Goal: Find specific page/section: Find specific page/section

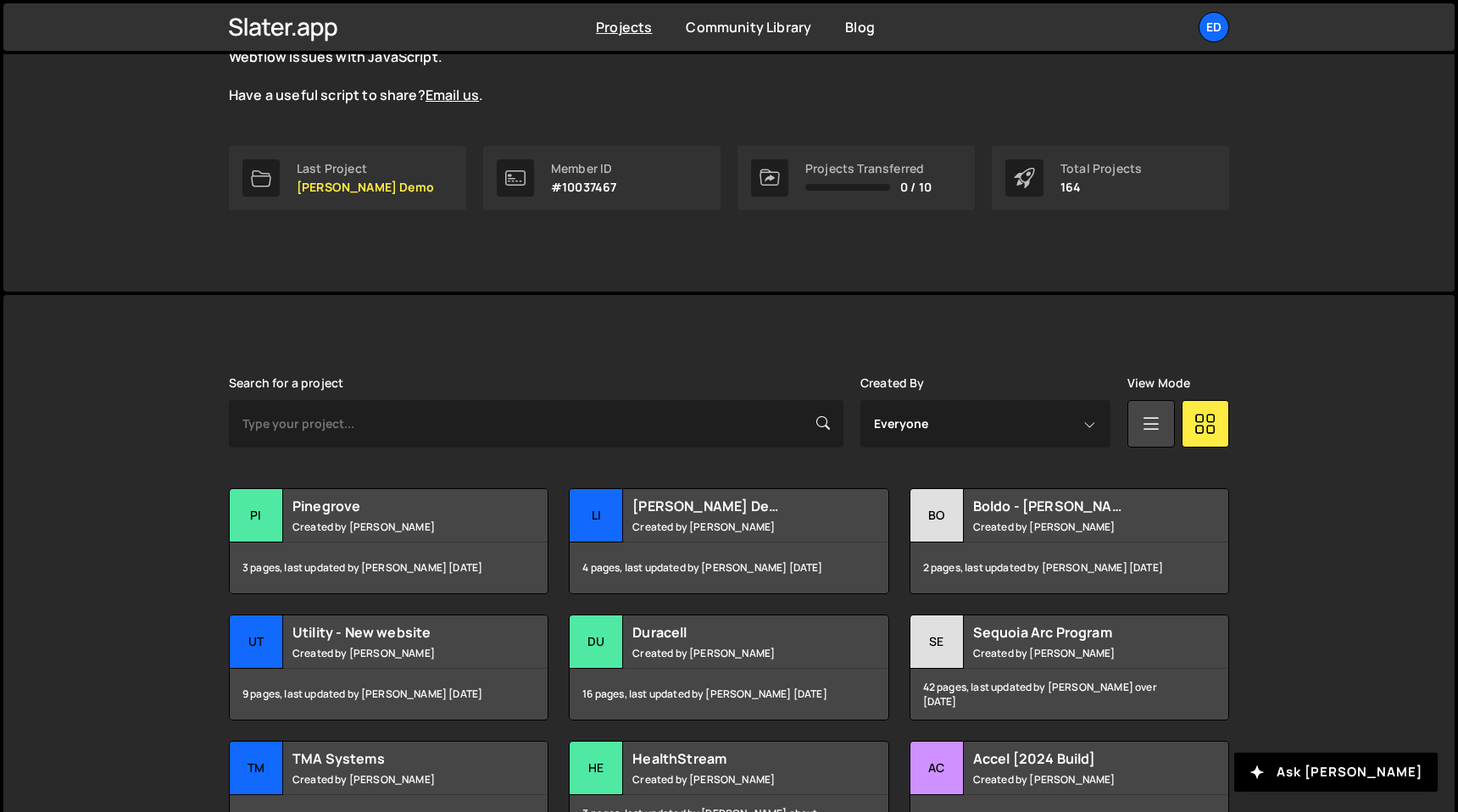
scroll to position [213, 0]
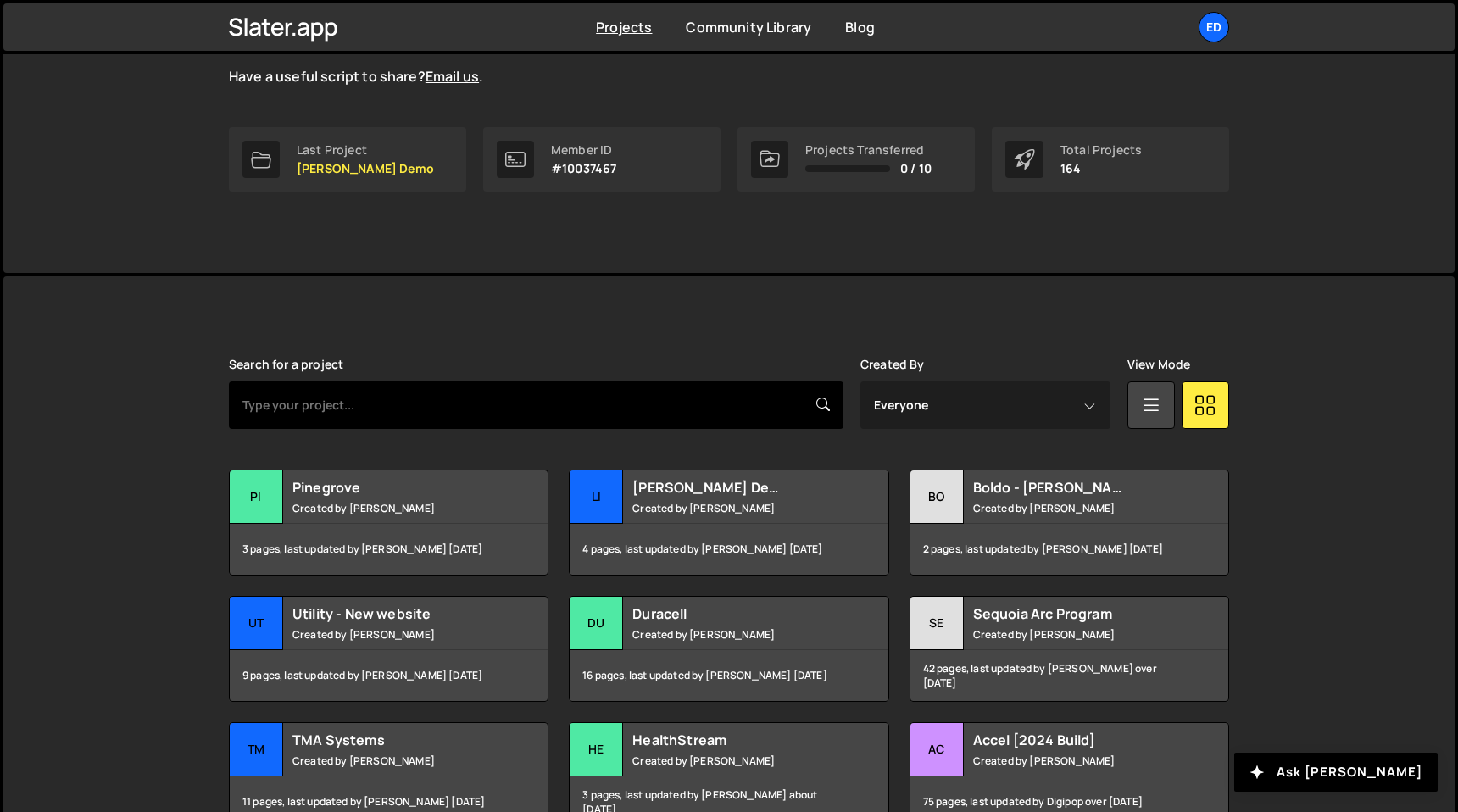
click at [512, 403] on input "text" at bounding box center [536, 405] width 614 height 47
type input "tma"
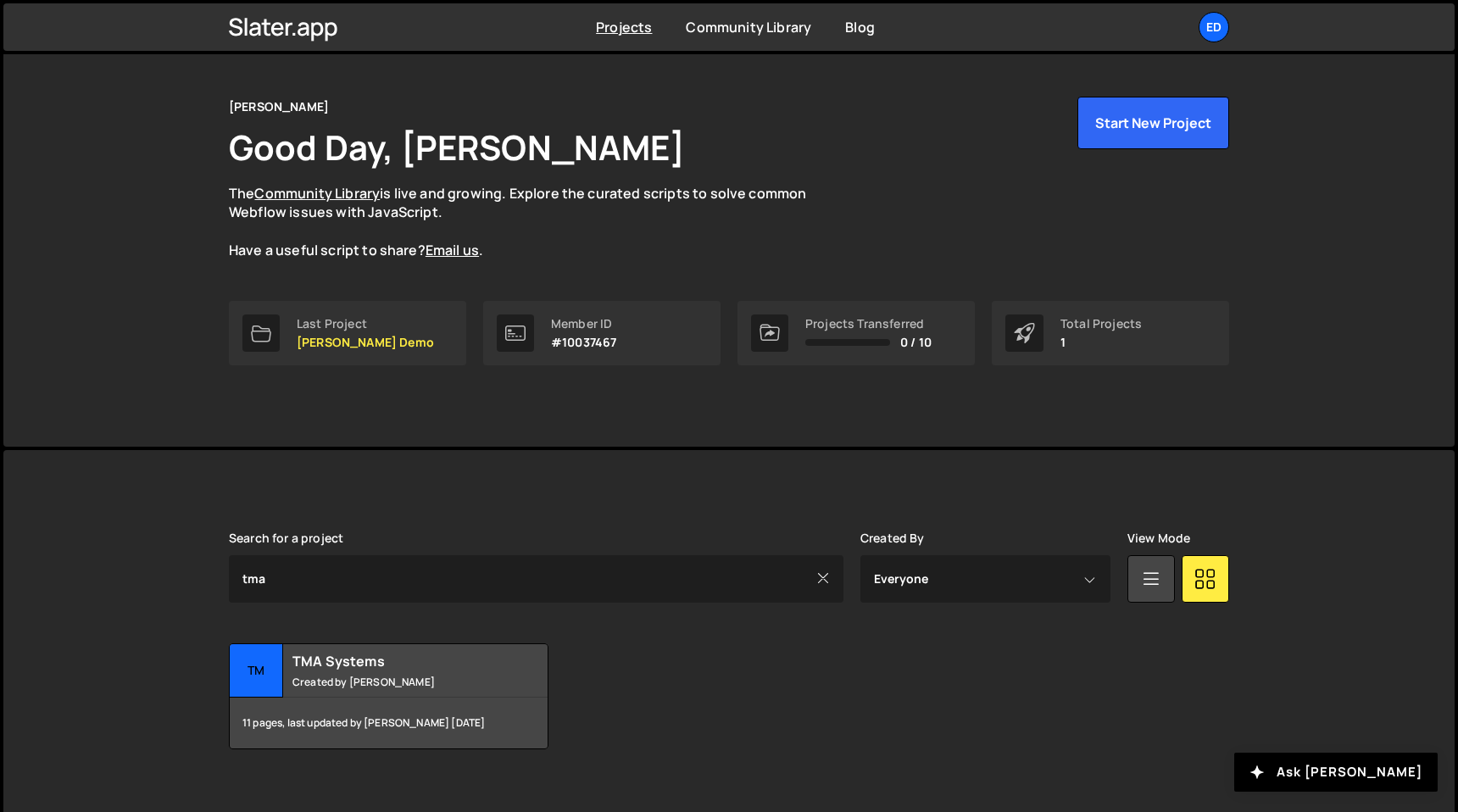
scroll to position [60, 0]
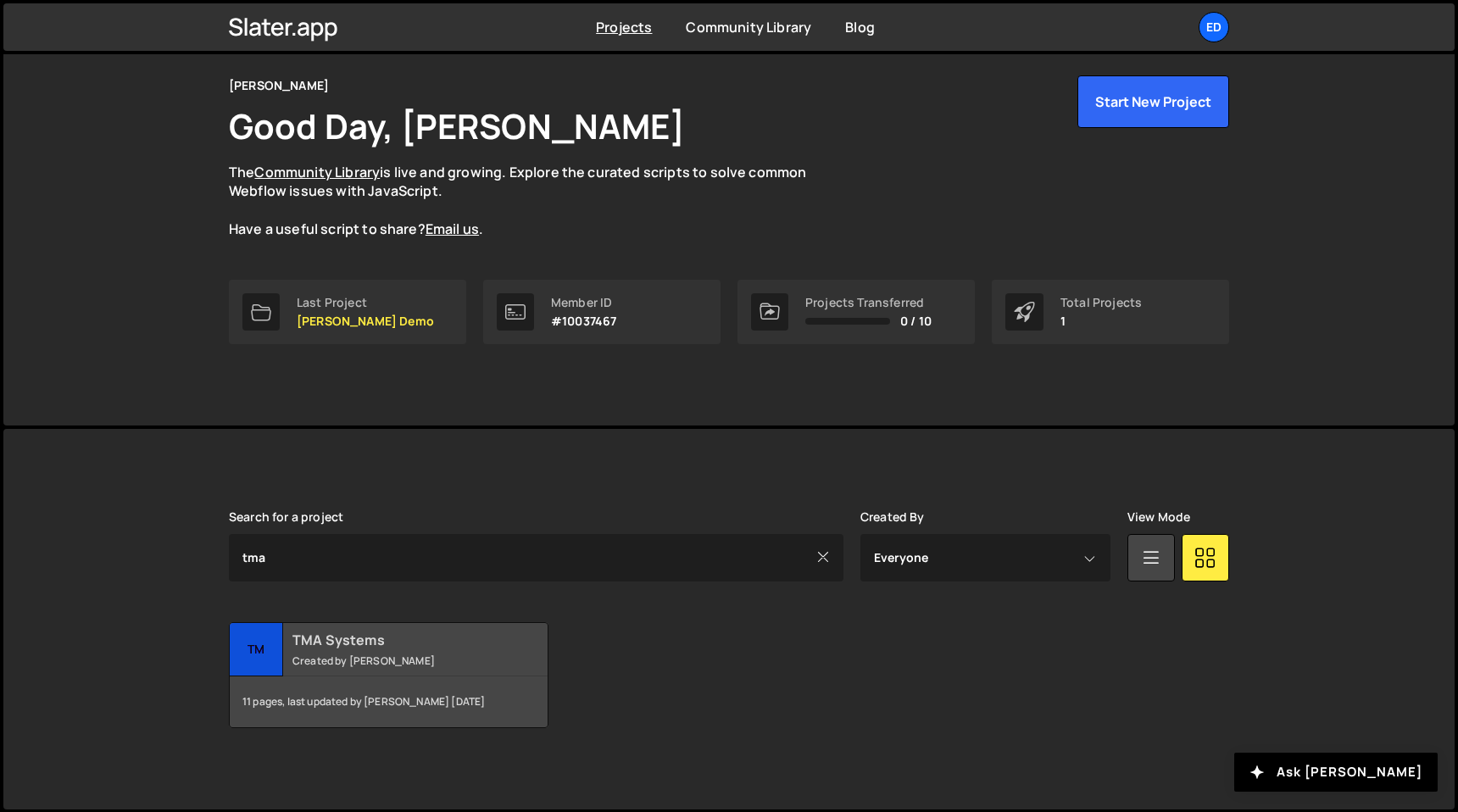
click at [452, 640] on h2 "TMA Systems" at bounding box center [395, 640] width 205 height 18
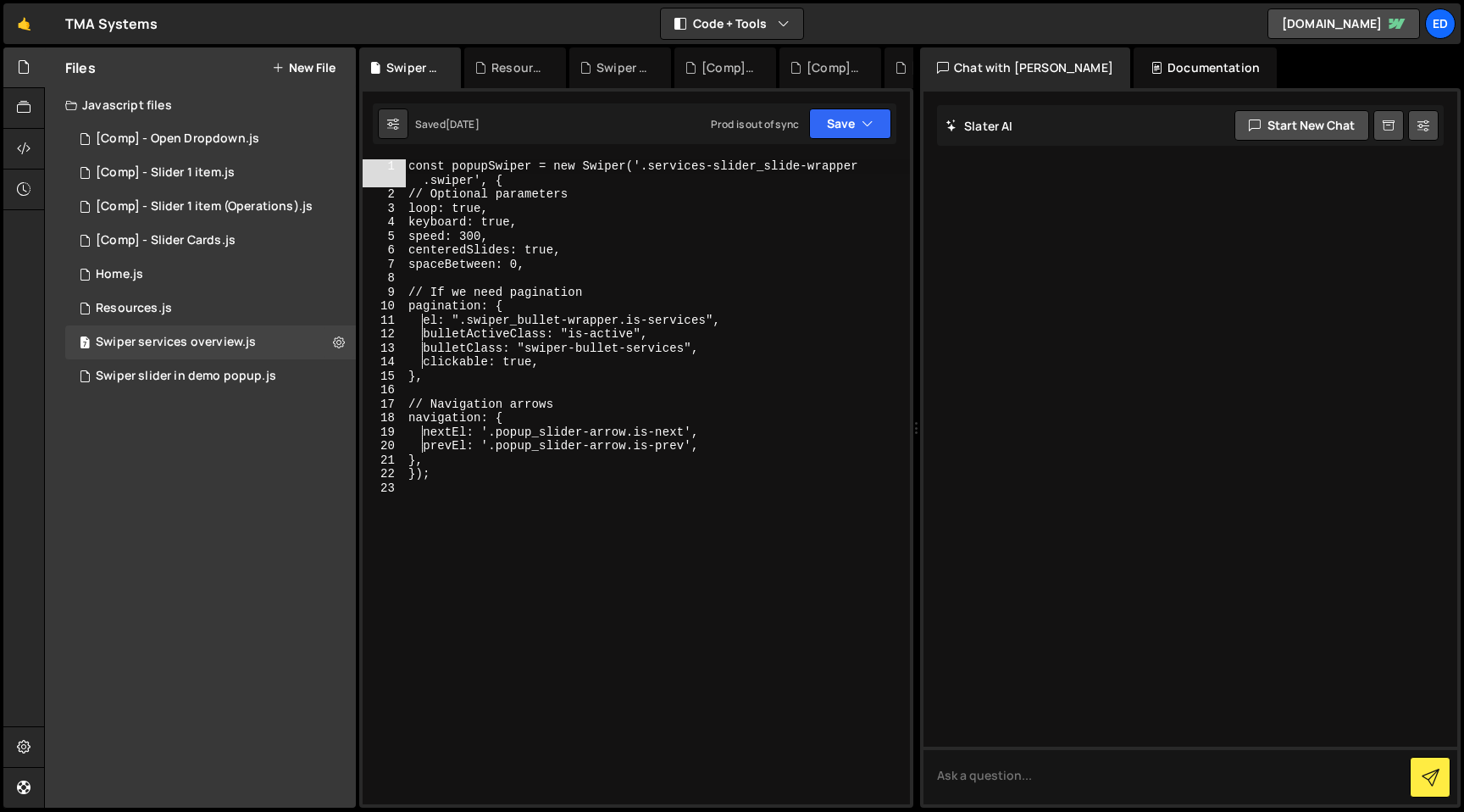
click at [426, 652] on div "const popupSwiper = new Swiper('.services-slider_slide-wrapper .swiper', { // O…" at bounding box center [657, 503] width 505 height 688
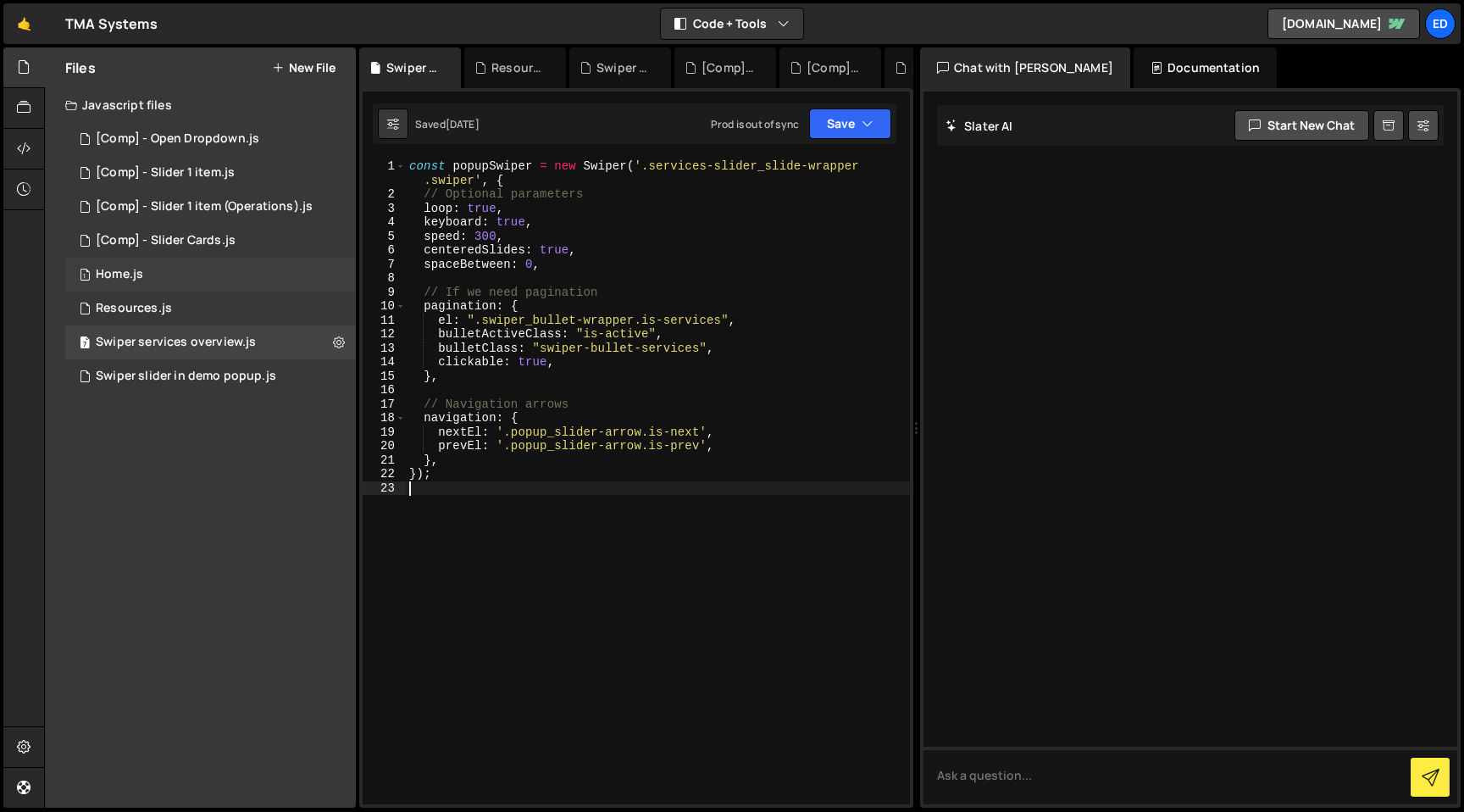
click at [166, 289] on div "1 Home.js 0" at bounding box center [210, 274] width 290 height 34
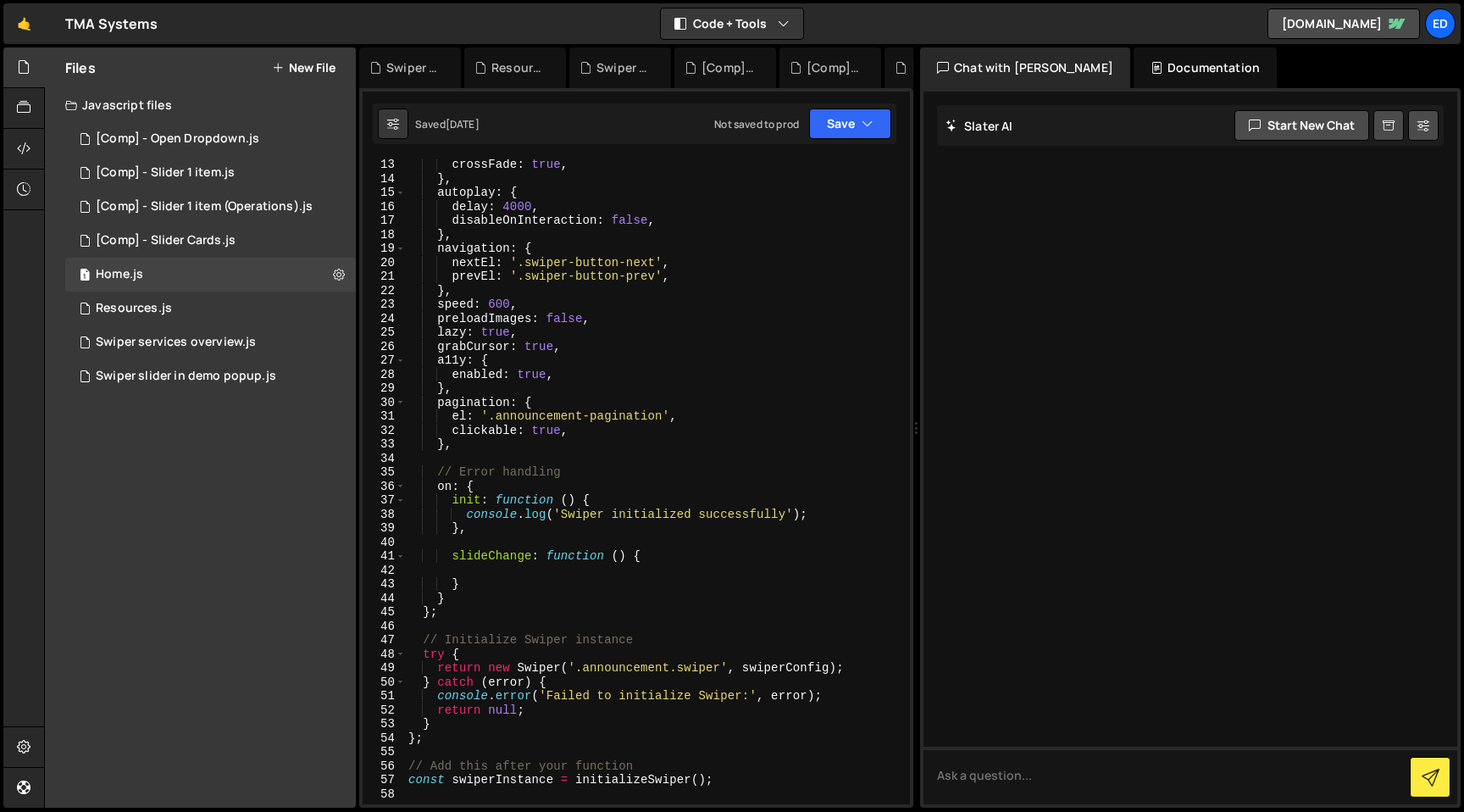
scroll to position [383, 0]
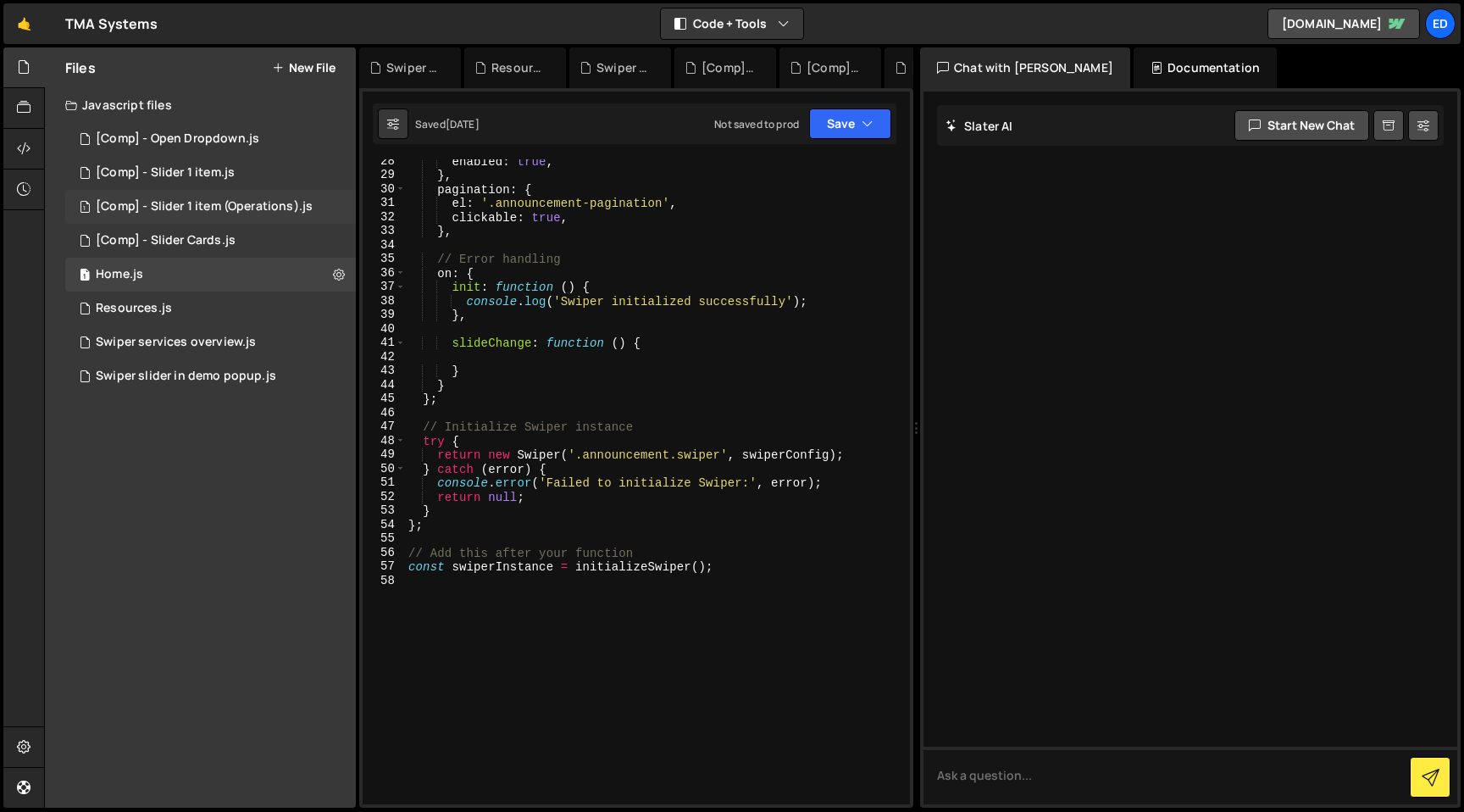
click at [157, 193] on div "1 [Comp] - Slider 1 item (Operations).js 0" at bounding box center [210, 206] width 290 height 34
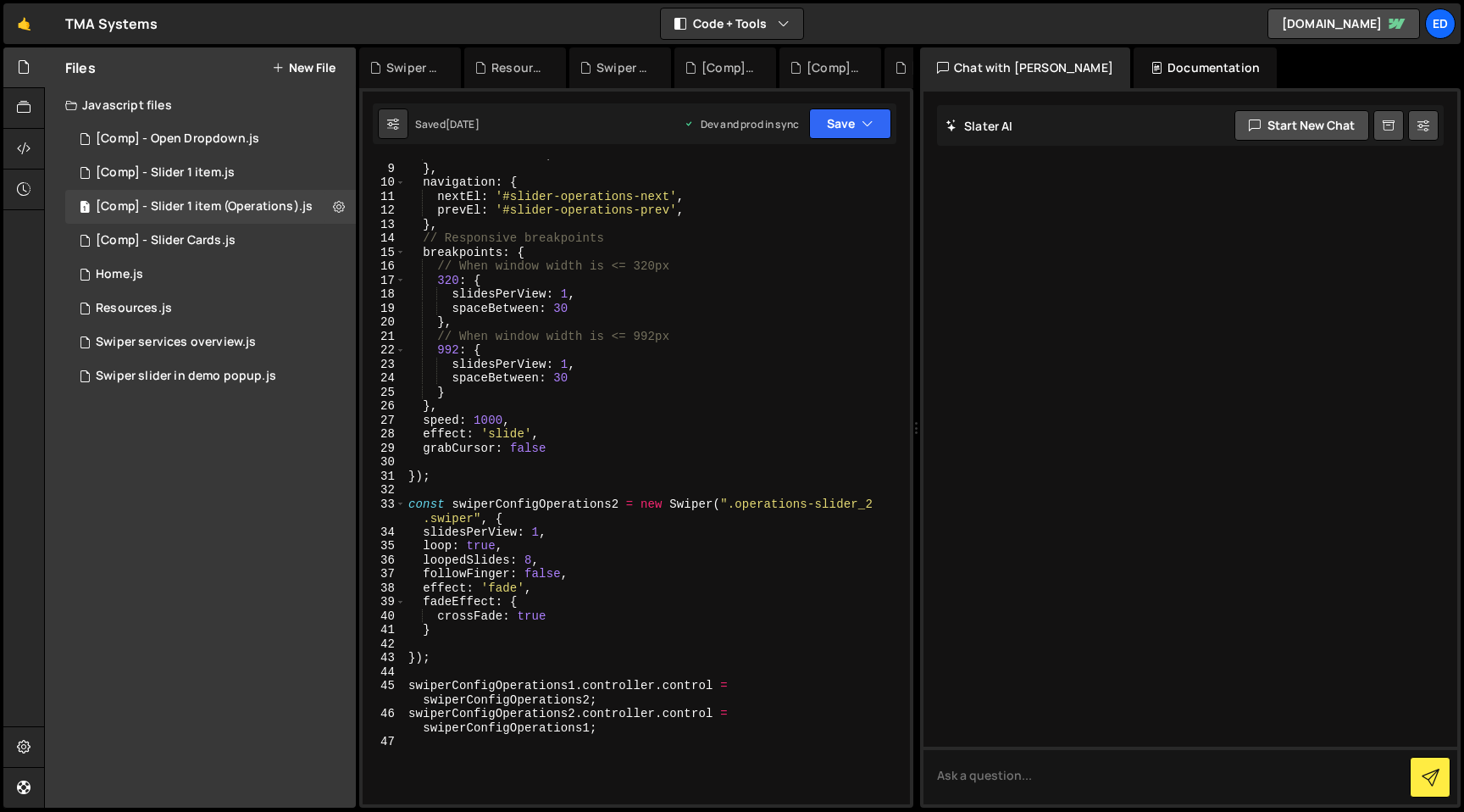
scroll to position [383, 0]
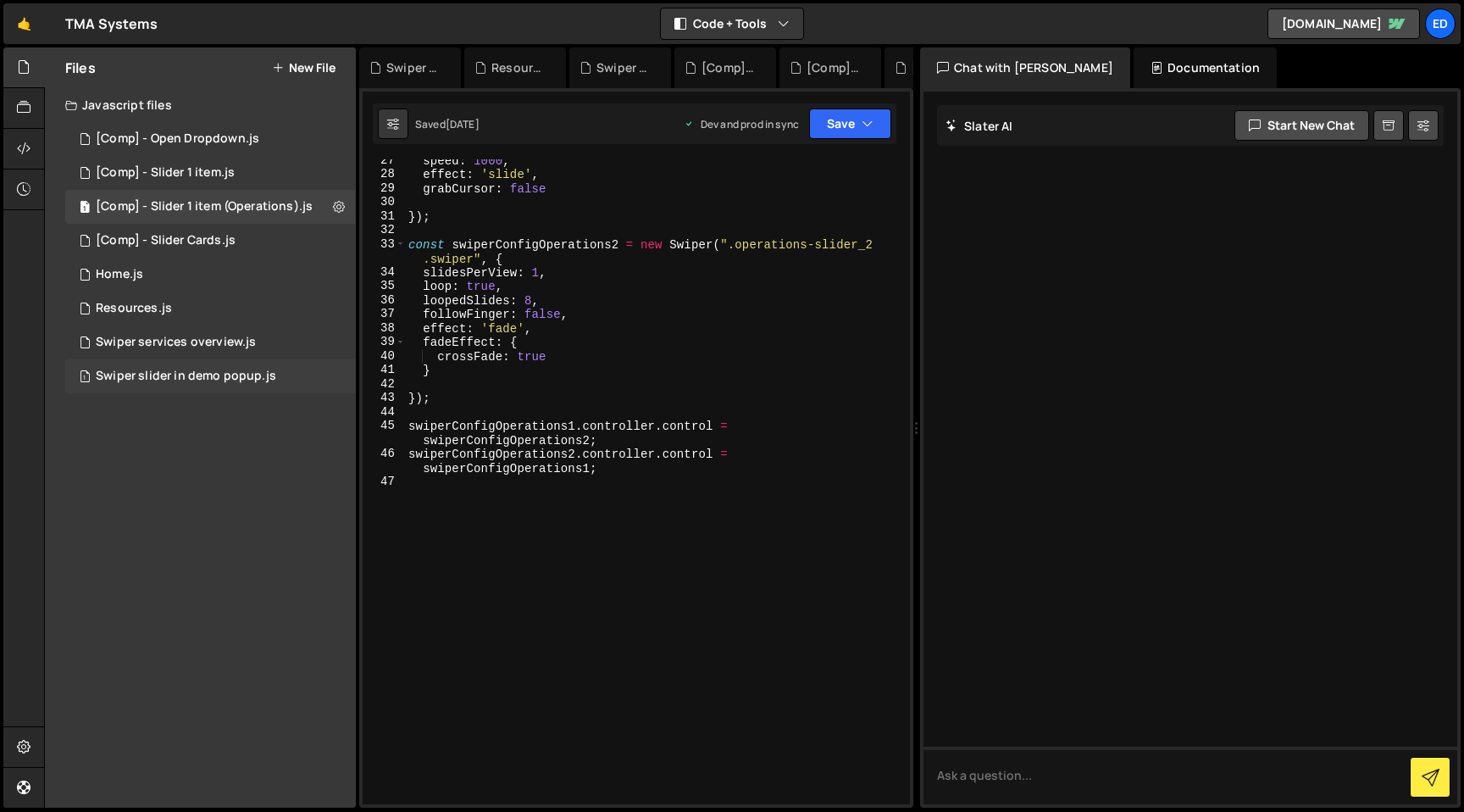
click at [178, 375] on div "Swiper slider in demo popup.js" at bounding box center [186, 376] width 181 height 16
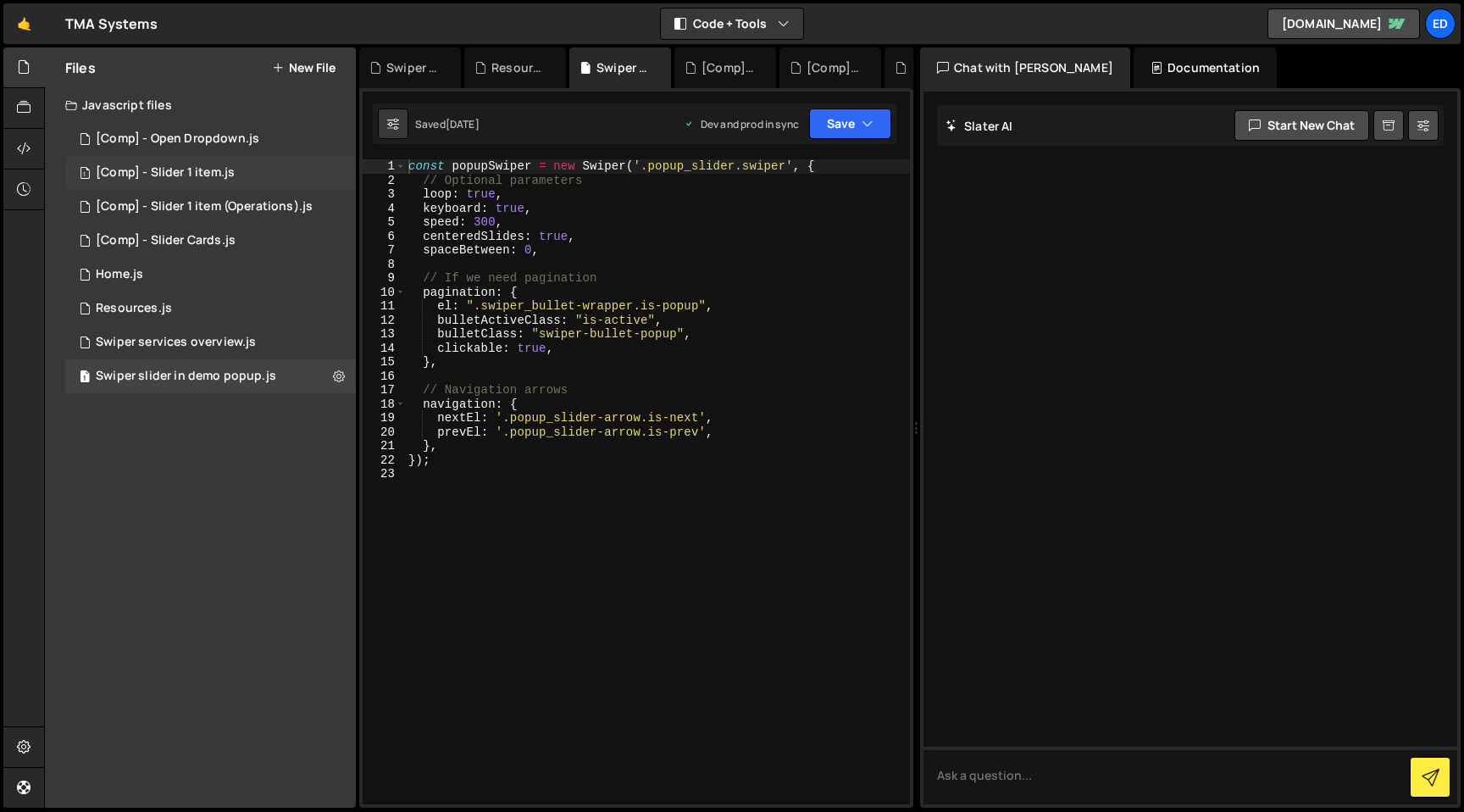
click at [171, 182] on div "1 [Comp] - Slider 1 item.js 0" at bounding box center [210, 172] width 290 height 34
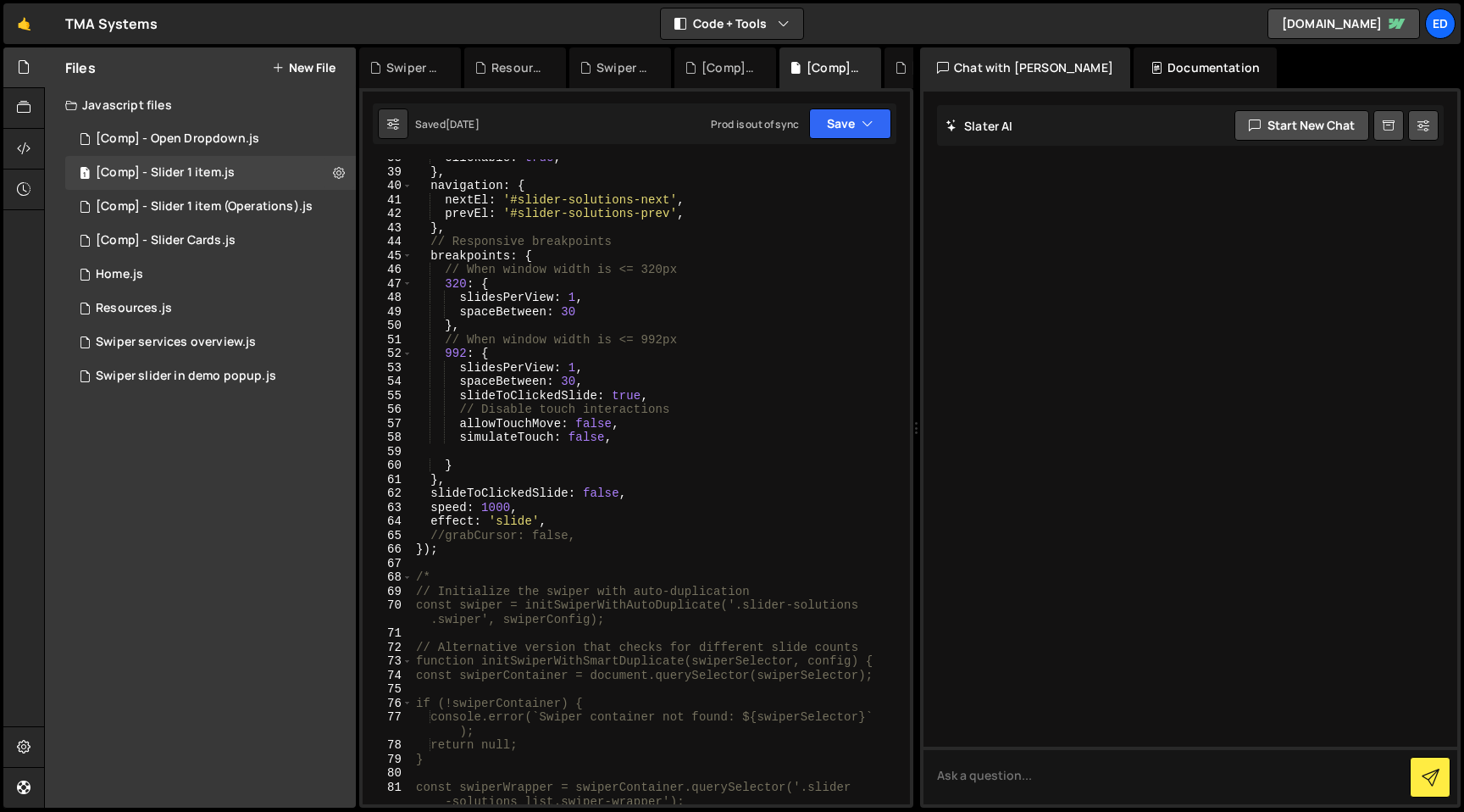
scroll to position [593, 0]
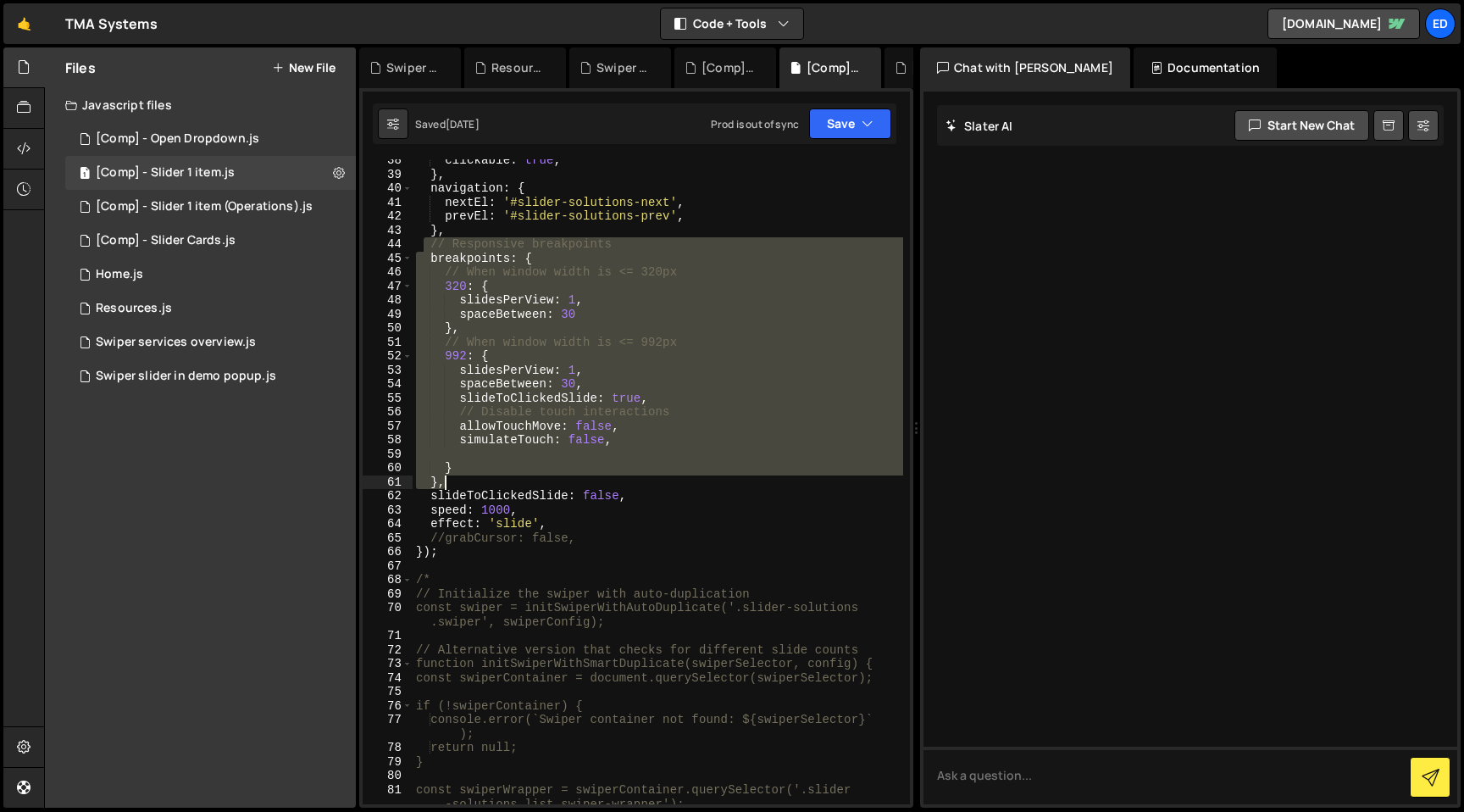
drag, startPoint x: 425, startPoint y: 249, endPoint x: 590, endPoint y: 481, distance: 284.7
click at [590, 481] on div "clickable : true , } , navigation : { nextEl : '#slider-solutions-next' , prevE…" at bounding box center [658, 497] width 490 height 688
type textarea "} },"
